Goal: Task Accomplishment & Management: Complete application form

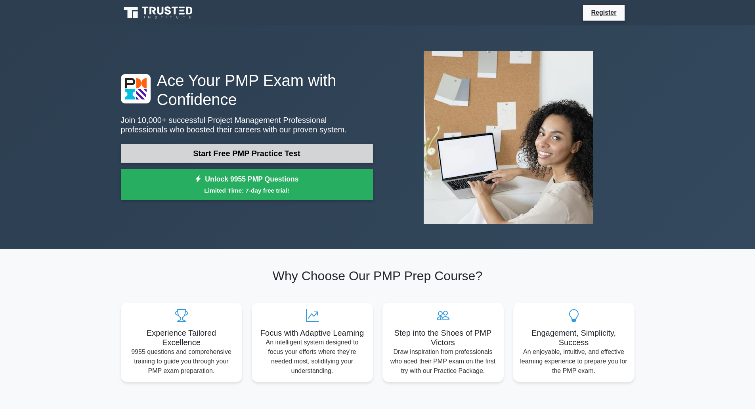
click at [302, 145] on link "Start Free PMP Practice Test" at bounding box center [247, 153] width 252 height 19
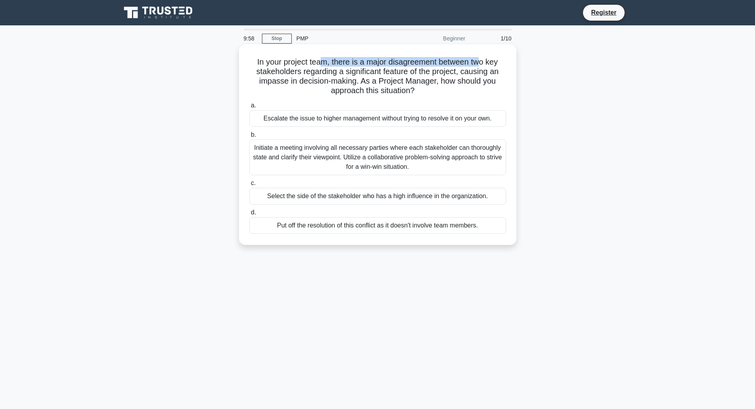
drag, startPoint x: 345, startPoint y: 61, endPoint x: 480, endPoint y: 65, distance: 134.8
click at [480, 65] on h5 "In your project team, there is a major disagreement between two key stakeholder…" at bounding box center [378, 76] width 258 height 39
drag, startPoint x: 271, startPoint y: 69, endPoint x: 419, endPoint y: 68, distance: 148.3
click at [419, 68] on h5 "In your project team, there is a major disagreement between two key stakeholder…" at bounding box center [378, 76] width 258 height 39
click at [432, 68] on h5 "In your project team, there is a major disagreement between two key stakeholder…" at bounding box center [378, 76] width 258 height 39
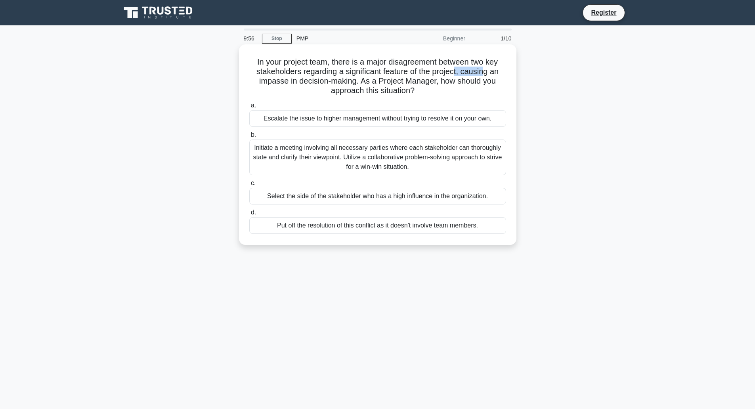
drag, startPoint x: 481, startPoint y: 68, endPoint x: 489, endPoint y: 68, distance: 7.9
click at [489, 68] on h5 "In your project team, there is a major disagreement between two key stakeholder…" at bounding box center [378, 76] width 258 height 39
drag, startPoint x: 282, startPoint y: 80, endPoint x: 354, endPoint y: 80, distance: 72.2
click at [354, 80] on h5 "In your project team, there is a major disagreement between two key stakeholder…" at bounding box center [378, 76] width 258 height 39
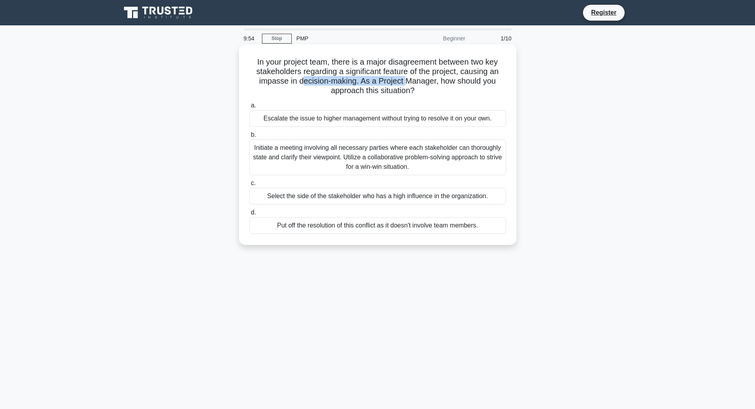
drag, startPoint x: 398, startPoint y: 82, endPoint x: 406, endPoint y: 82, distance: 7.9
click at [406, 82] on h5 "In your project team, there is a major disagreement between two key stakeholder…" at bounding box center [378, 76] width 258 height 39
drag, startPoint x: 438, startPoint y: 80, endPoint x: 470, endPoint y: 82, distance: 32.1
click at [470, 82] on h5 "In your project team, there is a major disagreement between two key stakeholder…" at bounding box center [378, 76] width 258 height 39
drag, startPoint x: 297, startPoint y: 115, endPoint x: 463, endPoint y: 119, distance: 166.5
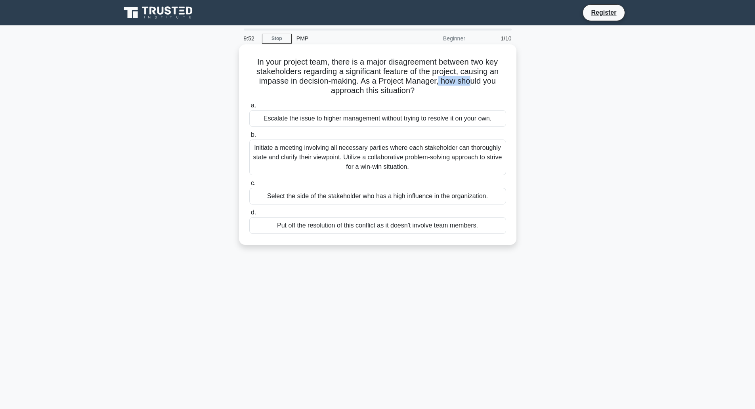
click at [463, 119] on div "Escalate the issue to higher management without trying to resolve it on your ow…" at bounding box center [377, 118] width 257 height 17
click at [363, 120] on div "Escalate the issue to higher management without trying to resolve it on your ow…" at bounding box center [377, 118] width 257 height 17
click at [249, 108] on input "a. Escalate the issue to higher management without trying to resolve it on your…" at bounding box center [249, 105] width 0 height 5
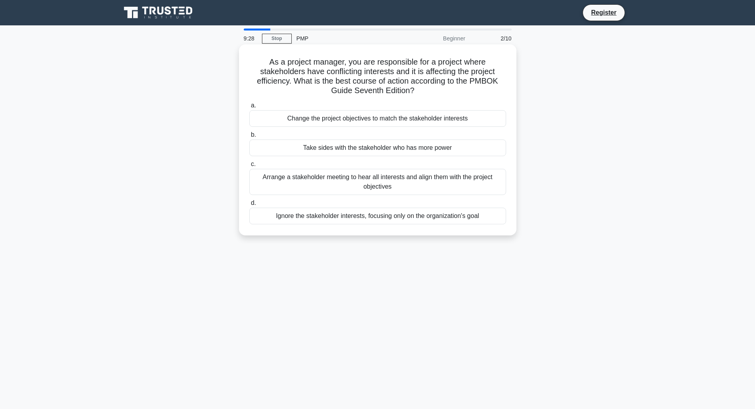
click at [381, 192] on div "Arrange a stakeholder meeting to hear all interests and align them with the pro…" at bounding box center [377, 182] width 257 height 26
click at [249, 167] on input "c. Arrange a stakeholder meeting to hear all interests and align them with the …" at bounding box center [249, 164] width 0 height 5
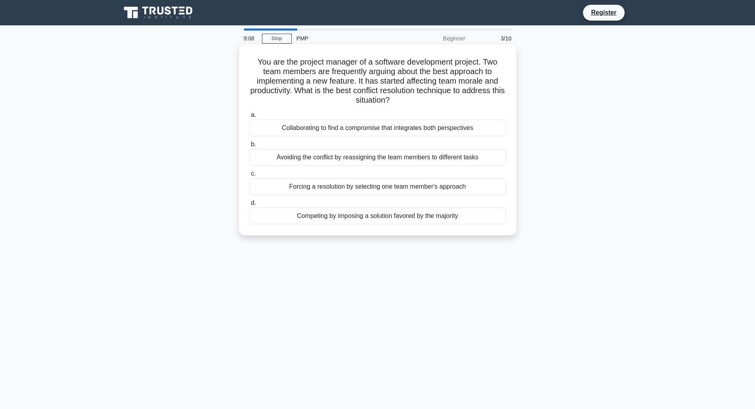
click at [339, 125] on div "Collaborating to find a compromise that integrates both perspectives" at bounding box center [377, 128] width 257 height 17
click at [249, 118] on input "a. Collaborating to find a compromise that integrates both perspectives" at bounding box center [249, 115] width 0 height 5
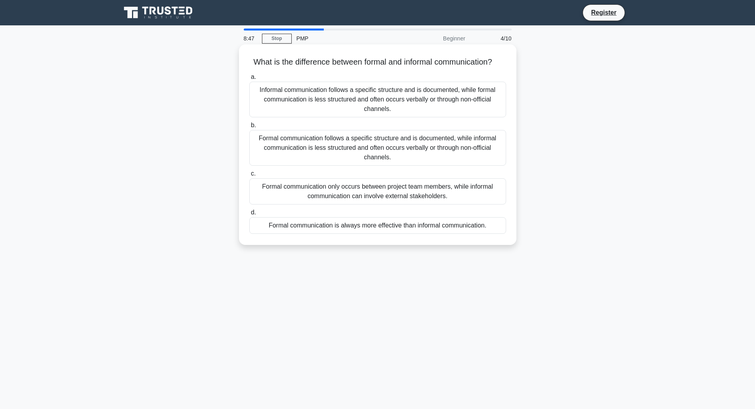
click at [446, 152] on div "Formal communication follows a specific structure and is documented, while info…" at bounding box center [377, 148] width 257 height 36
click at [387, 166] on div "Formal communication follows a specific structure and is documented, while info…" at bounding box center [377, 148] width 257 height 36
click at [249, 128] on input "b. Formal communication follows a specific structure and is documented, while i…" at bounding box center [249, 125] width 0 height 5
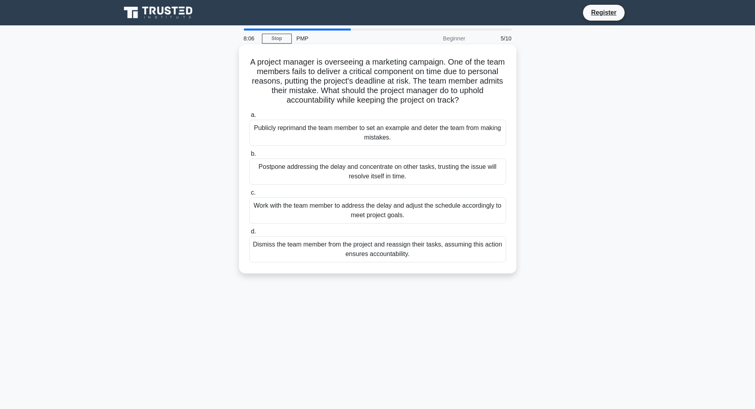
click at [388, 212] on div "Work with the team member to address the delay and adjust the schedule accordin…" at bounding box center [377, 210] width 257 height 26
click at [249, 195] on input "c. Work with the team member to address the delay and adjust the schedule accor…" at bounding box center [249, 192] width 0 height 5
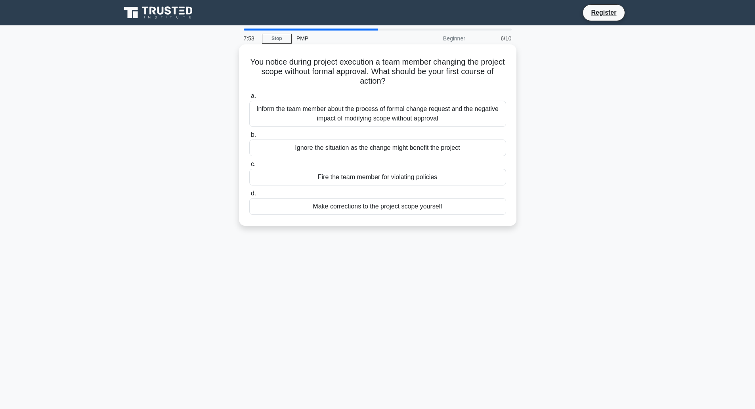
click at [368, 115] on div "Inform the team member about the process of formal change request and the negat…" at bounding box center [377, 114] width 257 height 26
click at [249, 99] on input "a. Inform the team member about the process of formal change request and the ne…" at bounding box center [249, 96] width 0 height 5
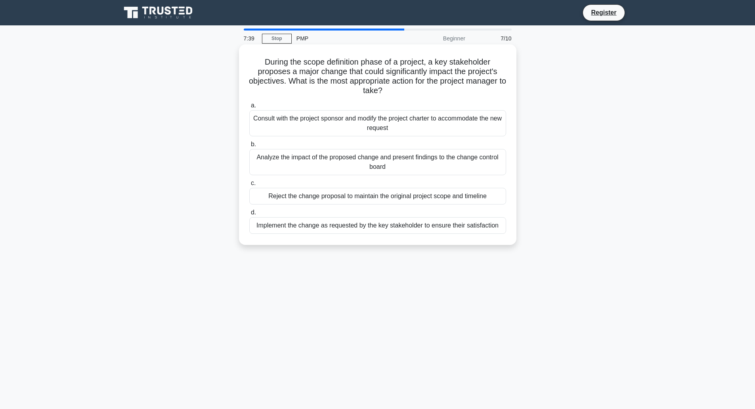
click at [382, 163] on div "Analyze the impact of the proposed change and present findings to the change co…" at bounding box center [377, 162] width 257 height 26
click at [330, 159] on div "Analyze the impact of the proposed change and present findings to the change co…" at bounding box center [377, 162] width 257 height 26
click at [249, 147] on input "b. Analyze the impact of the proposed change and present findings to the change…" at bounding box center [249, 144] width 0 height 5
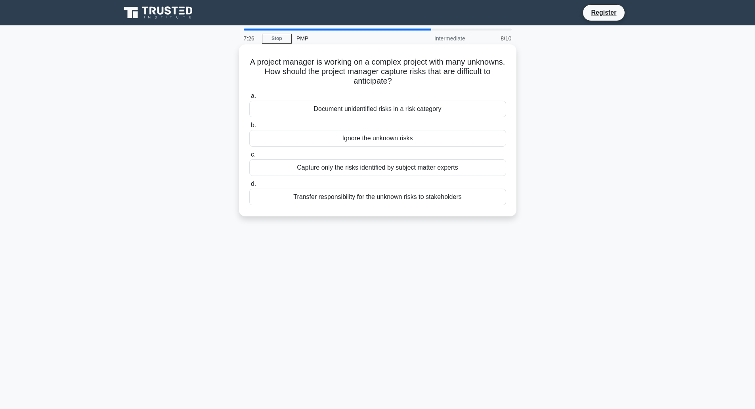
click at [368, 110] on div "Document unidentified risks in a risk category" at bounding box center [377, 109] width 257 height 17
click at [249, 99] on input "a. Document unidentified risks in a risk category" at bounding box center [249, 96] width 0 height 5
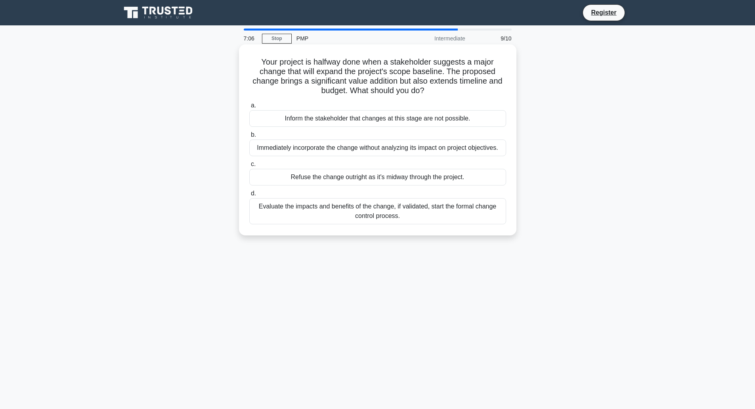
click at [401, 210] on div "Evaluate the impacts and benefits of the change, if validated, start the formal…" at bounding box center [377, 211] width 257 height 26
click at [249, 196] on input "d. Evaluate the impacts and benefits of the change, if validated, start the for…" at bounding box center [249, 193] width 0 height 5
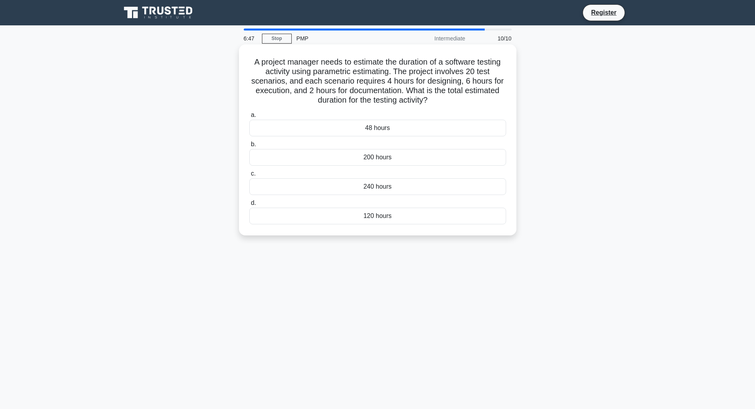
click at [387, 130] on div "48 hours" at bounding box center [377, 128] width 257 height 17
click at [249, 118] on input "a. 48 hours" at bounding box center [249, 115] width 0 height 5
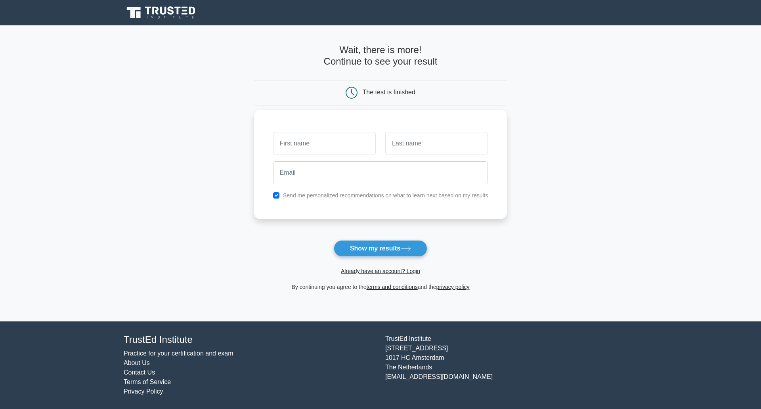
click at [341, 144] on input "text" at bounding box center [324, 143] width 103 height 23
type input "Z"
click at [343, 142] on input "Isaq" at bounding box center [324, 143] width 103 height 23
type input "Isa"
type input "Gal"
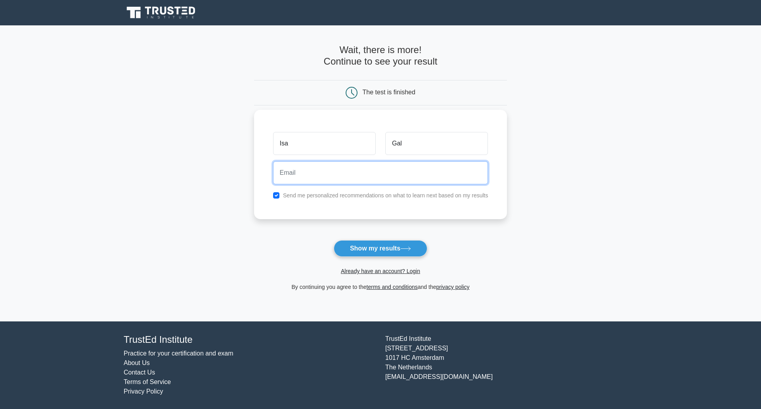
click at [324, 165] on input "email" at bounding box center [380, 172] width 215 height 23
type input "iszantho1@gmail.com"
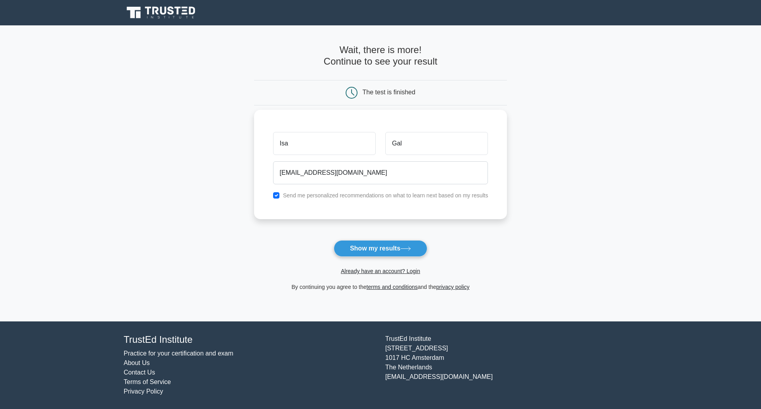
click at [330, 194] on label "Send me personalized recommendations on what to learn next based on my results" at bounding box center [385, 195] width 205 height 6
click at [277, 195] on input "checkbox" at bounding box center [276, 195] width 6 height 6
checkbox input "false"
drag, startPoint x: 357, startPoint y: 251, endPoint x: 375, endPoint y: 250, distance: 18.3
click at [358, 251] on button "Show my results" at bounding box center [381, 248] width 94 height 17
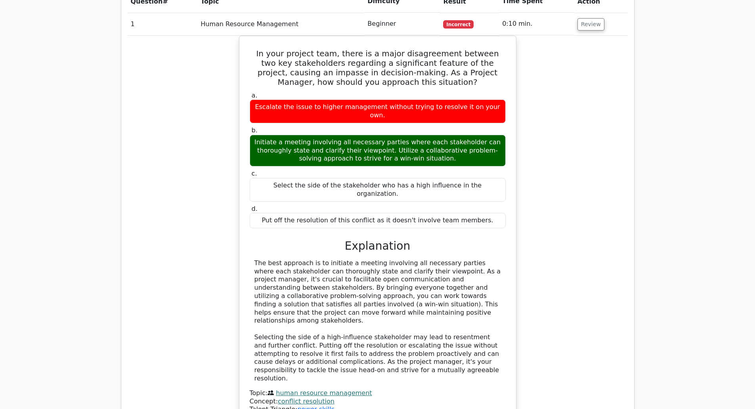
scroll to position [595, 0]
